Goal: Task Accomplishment & Management: Manage account settings

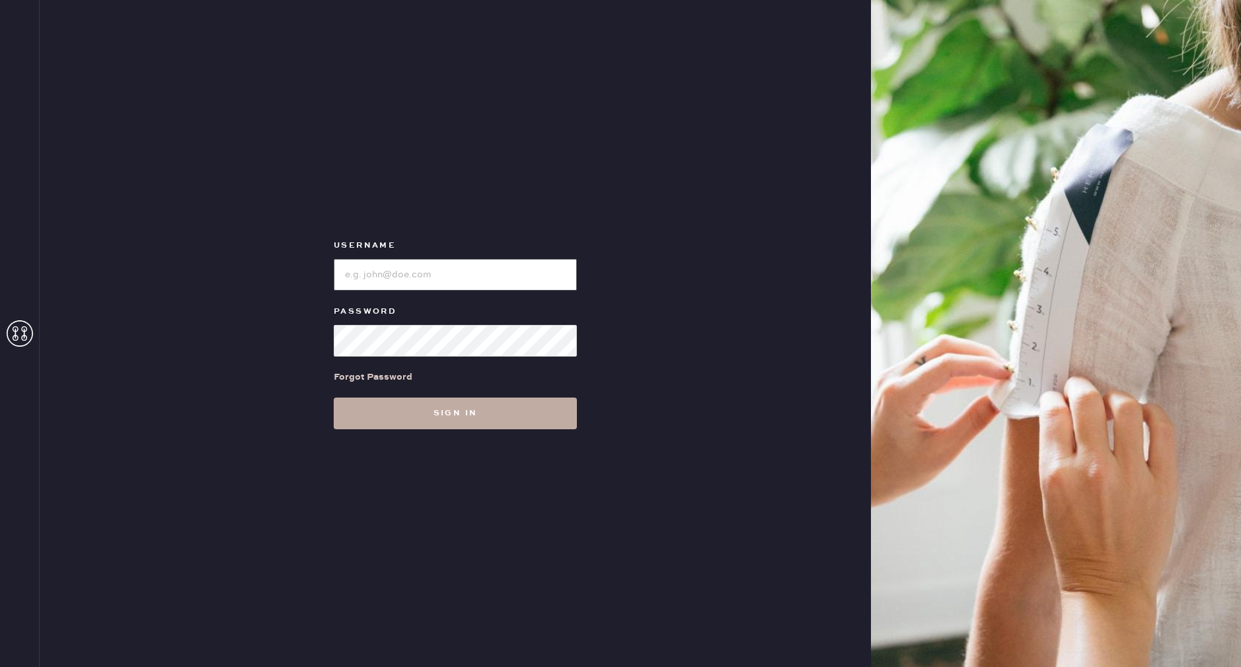
type input "reformationwilliamsburg"
click at [443, 427] on button "Sign in" at bounding box center [455, 414] width 243 height 32
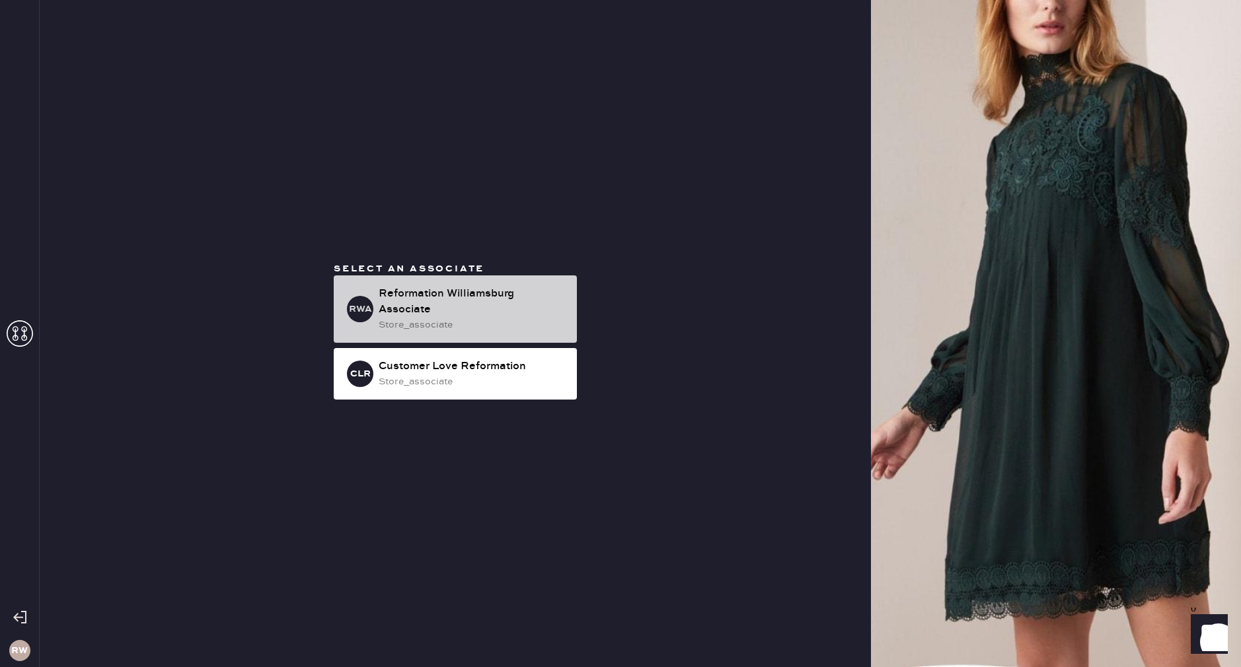
click at [450, 314] on div "Reformation Williamsburg Associate" at bounding box center [473, 302] width 188 height 32
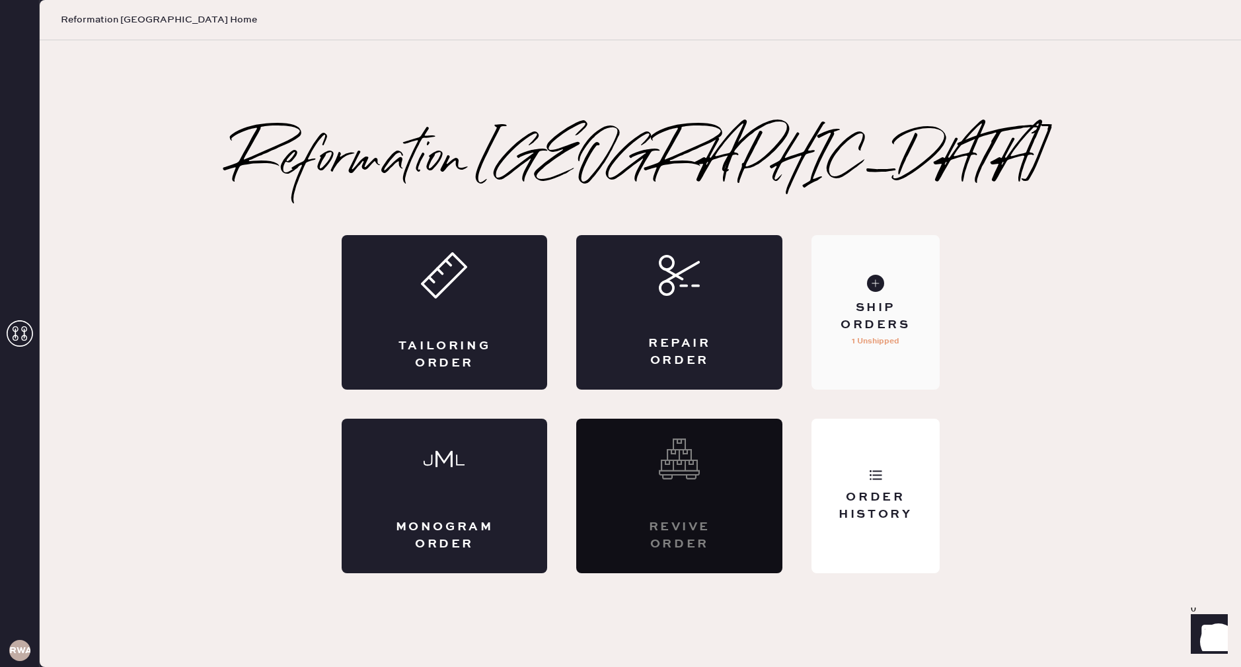
click at [906, 294] on div "Ship Orders 1 Unshipped" at bounding box center [875, 312] width 128 height 155
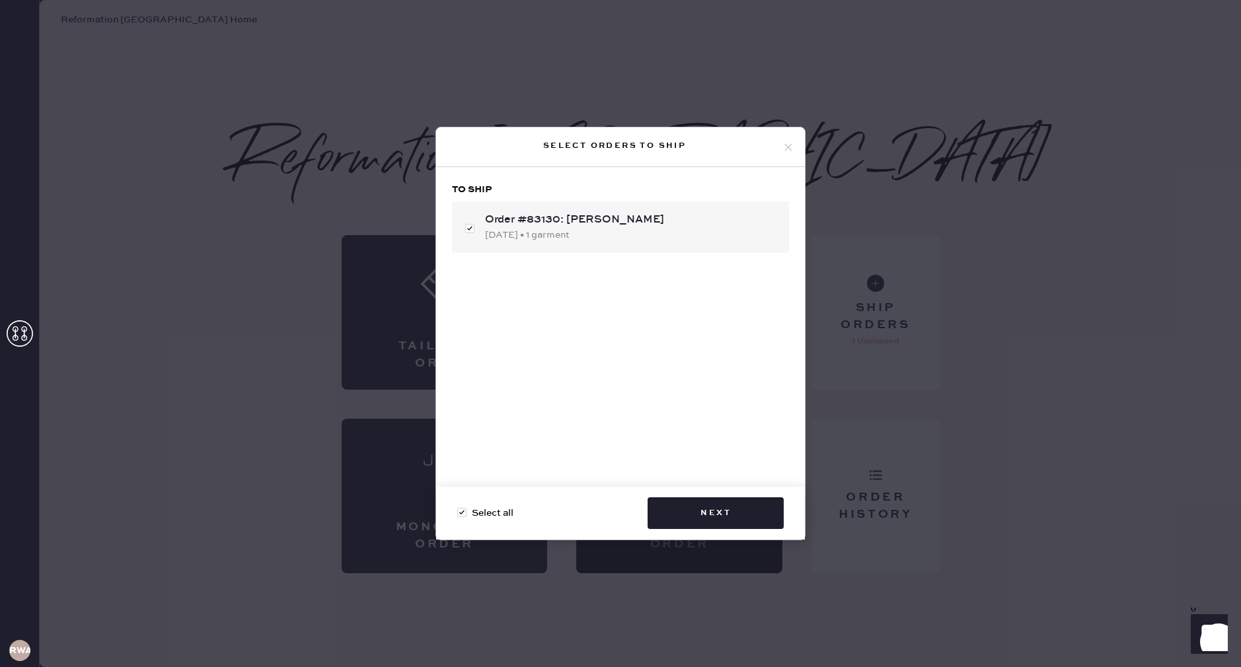
click at [787, 132] on div "Select orders to ship" at bounding box center [620, 148] width 369 height 40
click at [787, 145] on icon at bounding box center [788, 147] width 12 height 12
